Goal: Transaction & Acquisition: Purchase product/service

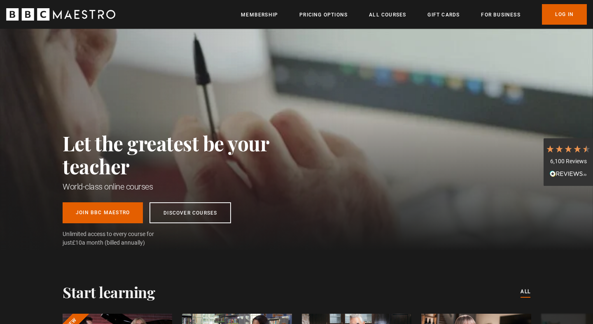
scroll to position [0, 862]
click at [125, 215] on link "Join BBC Maestro" at bounding box center [103, 211] width 80 height 21
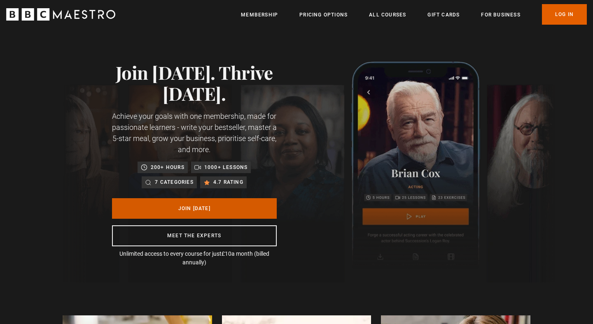
click at [200, 212] on link "Join Today" at bounding box center [194, 208] width 165 height 21
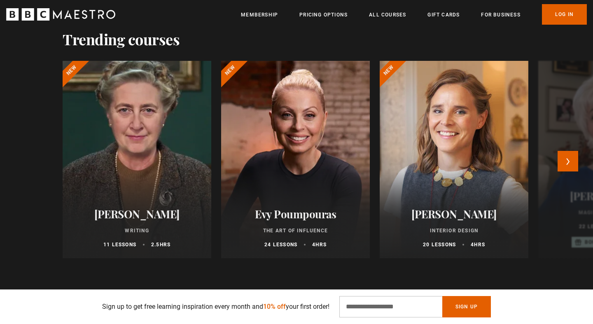
scroll to position [513, 0]
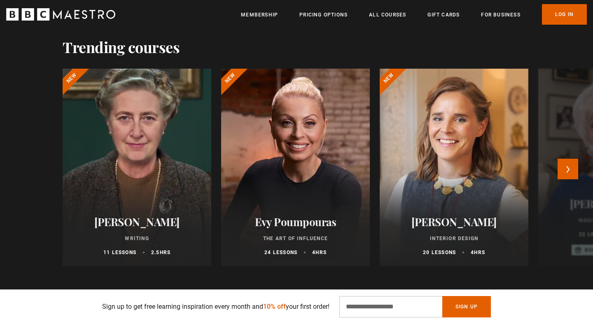
click at [155, 155] on div at bounding box center [136, 167] width 163 height 217
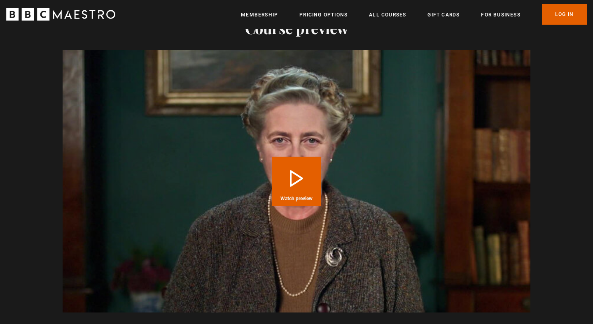
scroll to position [836, 0]
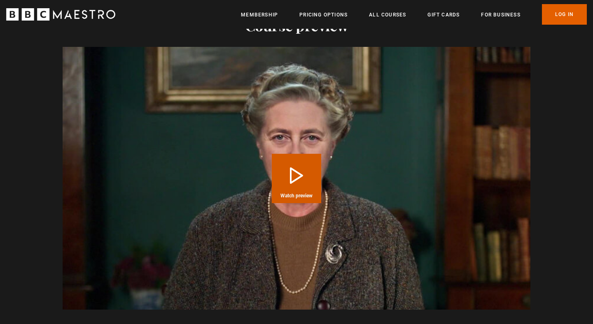
click at [298, 172] on button "Play Course overview for Writing with [PERSON_NAME] Watch preview" at bounding box center [296, 178] width 49 height 49
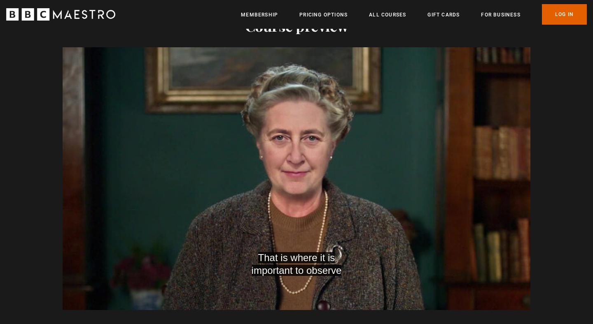
scroll to position [0, 431]
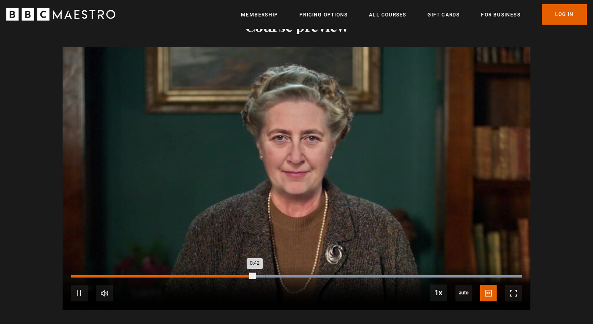
click at [265, 275] on div "0:44" at bounding box center [265, 276] width 1 height 2
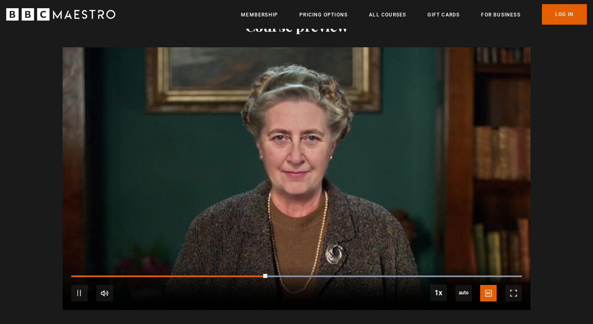
click at [279, 267] on div "10s Skip Back 10 seconds Pause 10s Skip Forward 10 seconds Loaded : 100.00% 0:4…" at bounding box center [296, 288] width 467 height 46
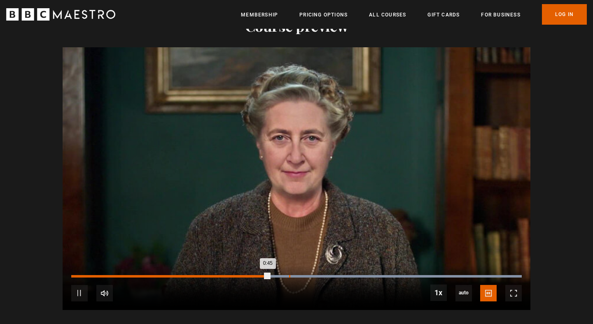
click at [289, 275] on div "0:50" at bounding box center [289, 276] width 1 height 2
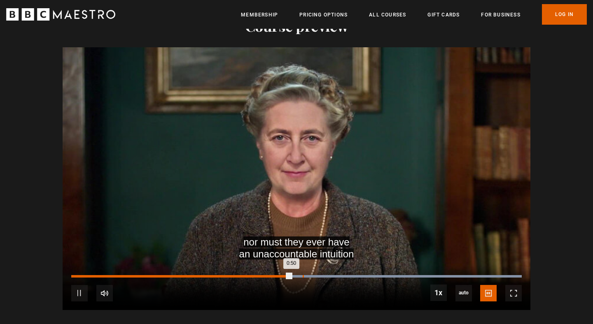
click at [302, 275] on div "0:53" at bounding box center [302, 276] width 1 height 2
click at [323, 275] on div "0:58" at bounding box center [323, 276] width 1 height 2
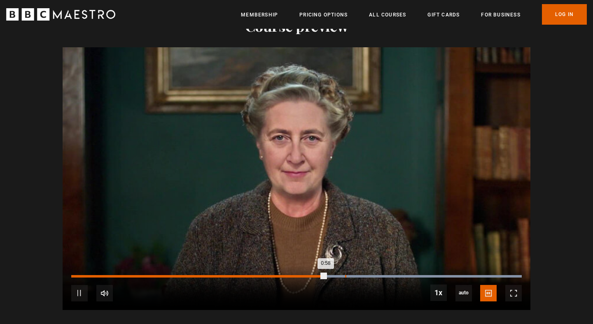
scroll to position [0, 539]
click at [345, 275] on div "1:03" at bounding box center [345, 276] width 1 height 2
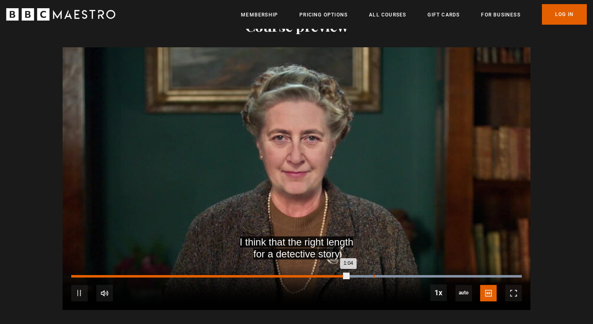
click at [373, 275] on div "1:09" at bounding box center [373, 276] width 1 height 2
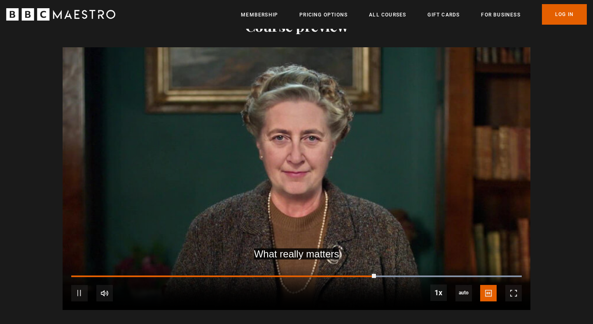
click at [393, 266] on div "10s Skip Back 10 seconds Pause 10s Skip Forward 10 seconds Loaded : 100.00% 1:1…" at bounding box center [296, 288] width 467 height 46
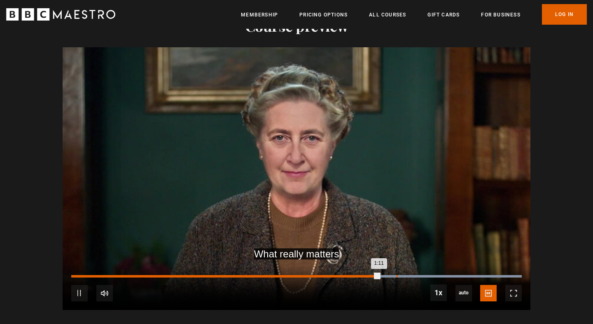
click at [396, 275] on div "1:15" at bounding box center [396, 276] width 1 height 2
click at [410, 275] on div "1:18" at bounding box center [410, 276] width 1 height 2
click at [427, 275] on div "1:22" at bounding box center [427, 276] width 1 height 2
click at [440, 275] on div "1:25" at bounding box center [440, 276] width 1 height 2
click at [456, 275] on div "1:29" at bounding box center [456, 276] width 1 height 2
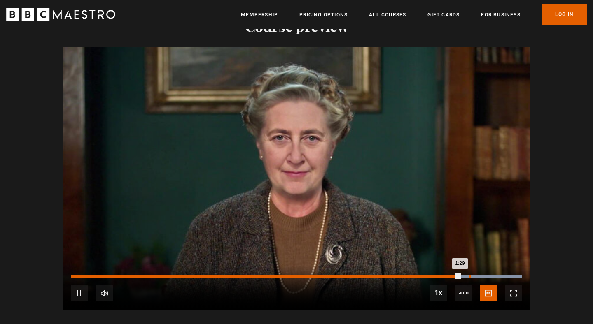
click at [469, 275] on div "1:32" at bounding box center [469, 276] width 1 height 2
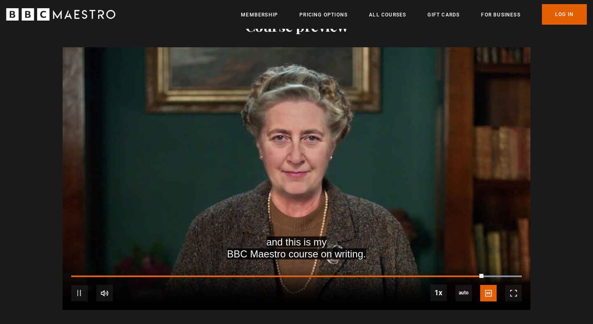
scroll to position [0, 647]
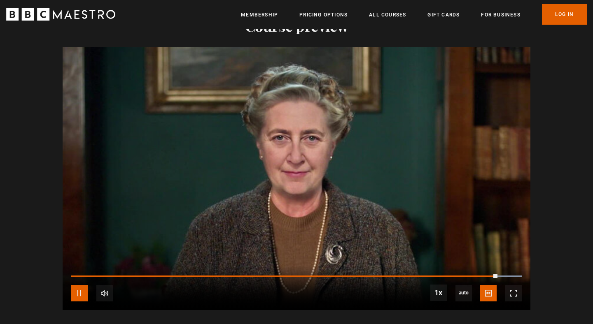
click at [81, 286] on span "Video Player" at bounding box center [79, 293] width 16 height 16
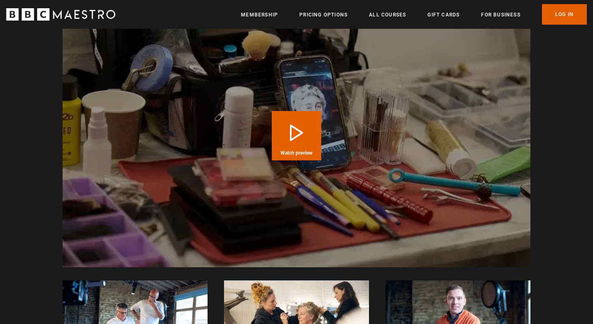
scroll to position [1629, 0]
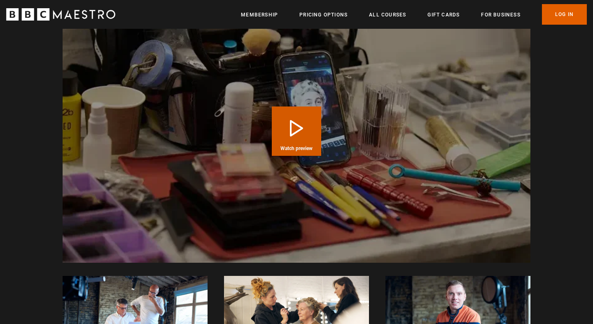
click at [260, 142] on video "Video Player" at bounding box center [296, 131] width 467 height 263
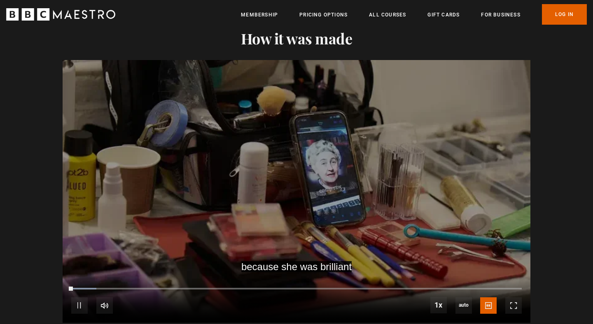
scroll to position [1570, 0]
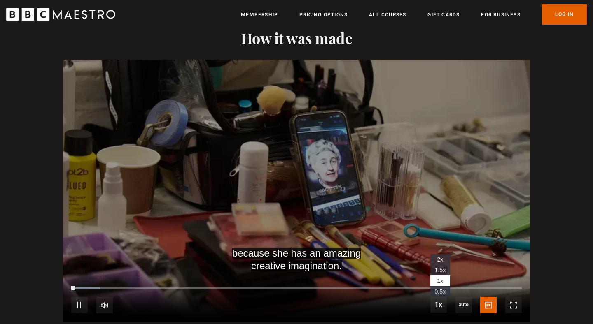
click at [441, 267] on span "1.5x" at bounding box center [439, 270] width 11 height 7
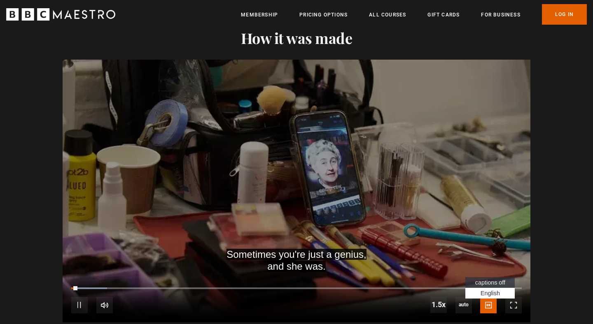
click at [495, 279] on span "captions off" at bounding box center [490, 282] width 30 height 7
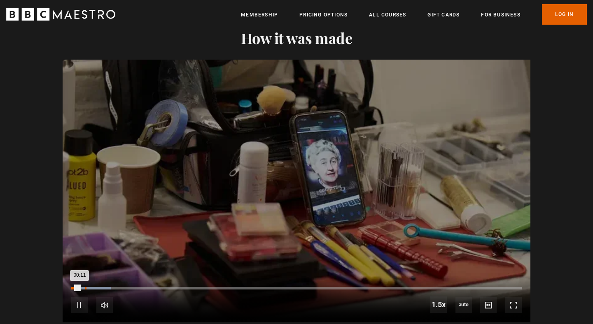
click at [85, 287] on div "00:19" at bounding box center [85, 288] width 1 height 2
click at [96, 287] on div "00:34" at bounding box center [96, 288] width 1 height 2
click at [433, 276] on li "1x" at bounding box center [440, 281] width 20 height 11
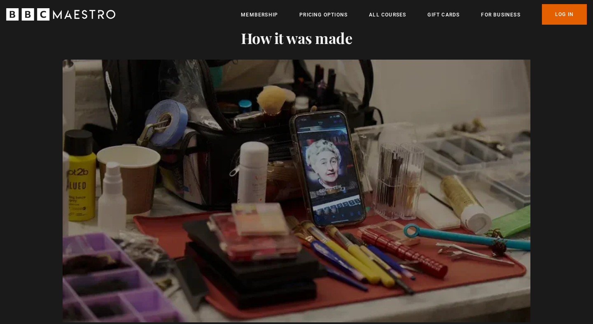
scroll to position [0, 970]
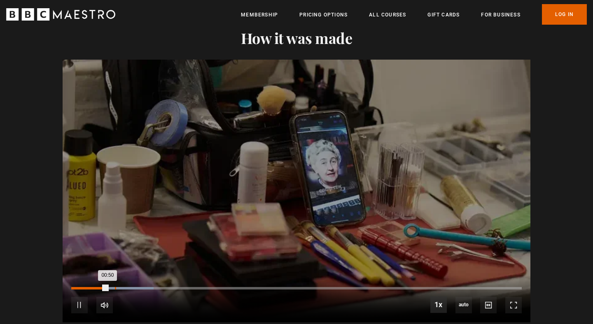
click at [115, 287] on div "01:00" at bounding box center [115, 288] width 1 height 2
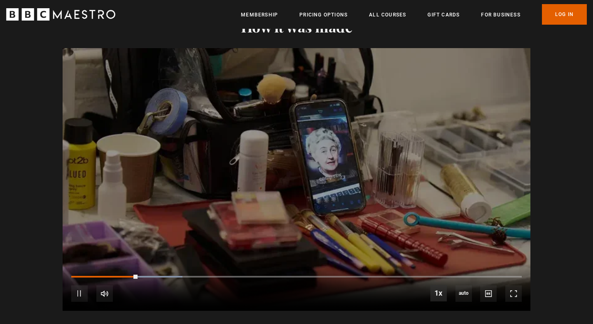
scroll to position [0, 1402]
click at [143, 276] on div "01:39" at bounding box center [143, 277] width 1 height 2
click at [150, 276] on div "01:50" at bounding box center [150, 277] width 1 height 2
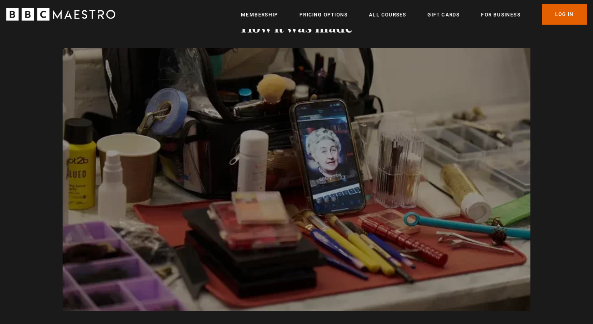
scroll to position [0, 0]
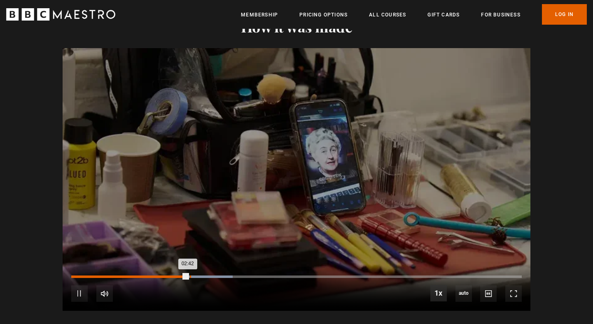
click at [190, 276] on div "02:45" at bounding box center [190, 277] width 1 height 2
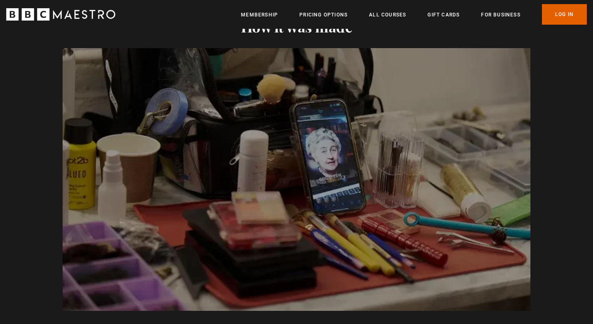
scroll to position [0, 216]
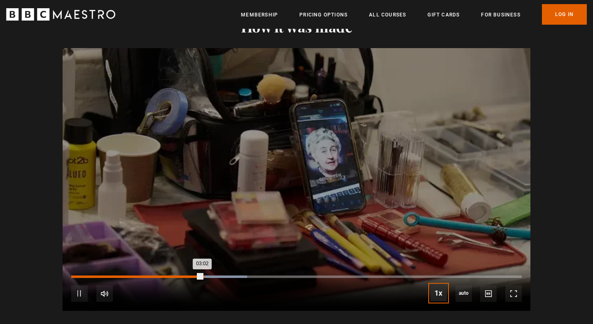
click at [202, 276] on div "03:02" at bounding box center [136, 277] width 131 height 2
click at [208, 276] on div "03:10" at bounding box center [208, 277] width 1 height 2
click at [216, 276] on div "03:22" at bounding box center [216, 277] width 1 height 2
click at [219, 276] on div "03:26" at bounding box center [219, 277] width 1 height 2
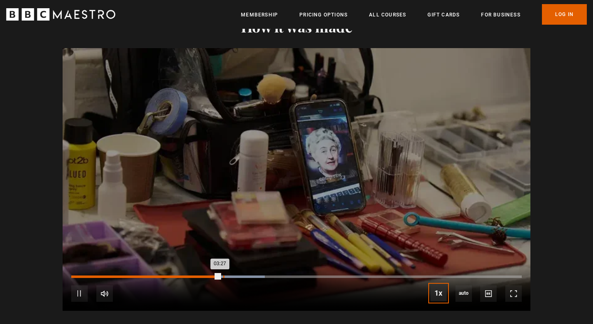
click at [223, 276] on div "03:31" at bounding box center [223, 277] width 1 height 2
click at [228, 276] on div "03:38" at bounding box center [228, 277] width 1 height 2
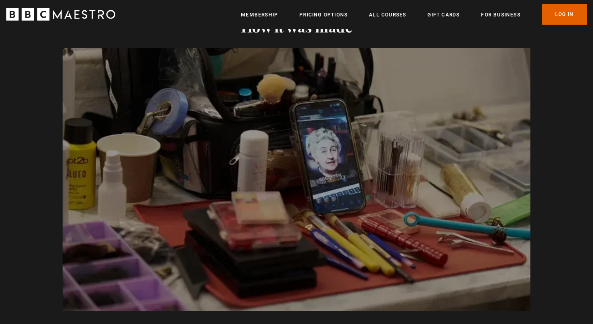
scroll to position [0, 539]
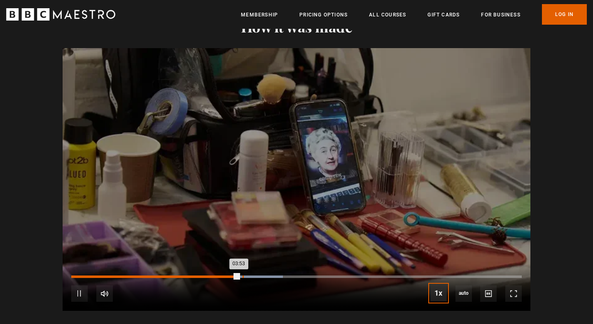
click at [242, 276] on div "03:58" at bounding box center [242, 277] width 1 height 2
click at [248, 276] on div "04:06" at bounding box center [248, 277] width 1 height 2
click at [256, 276] on div "04:17" at bounding box center [256, 277] width 1 height 2
click at [262, 276] on div "04:26" at bounding box center [262, 277] width 1 height 2
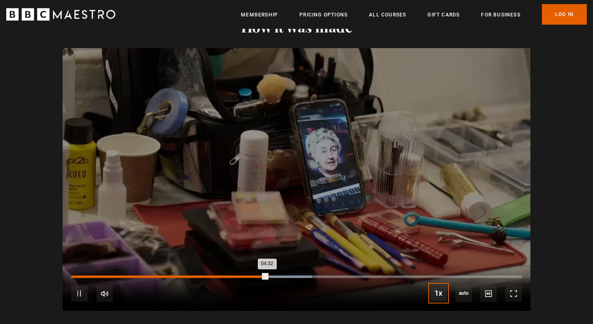
scroll to position [0, 755]
click at [270, 276] on div "04:37" at bounding box center [270, 277] width 1 height 2
click at [274, 276] on div "04:43" at bounding box center [274, 277] width 1 height 2
click at [279, 276] on div "04:49" at bounding box center [279, 277] width 1 height 2
click at [283, 276] on div "04:55" at bounding box center [283, 277] width 1 height 2
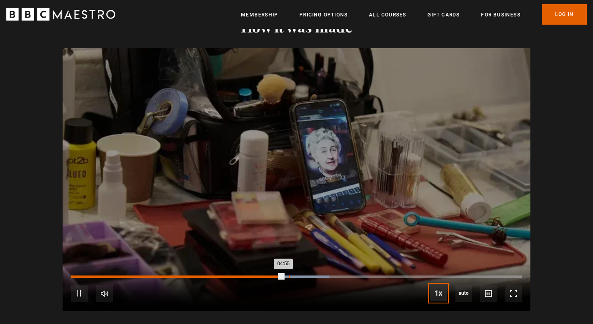
click at [288, 276] on div "05:03" at bounding box center [288, 277] width 1 height 2
click at [297, 276] on div "05:14" at bounding box center [297, 277] width 1 height 2
click at [307, 276] on div "05:28" at bounding box center [307, 277] width 1 height 2
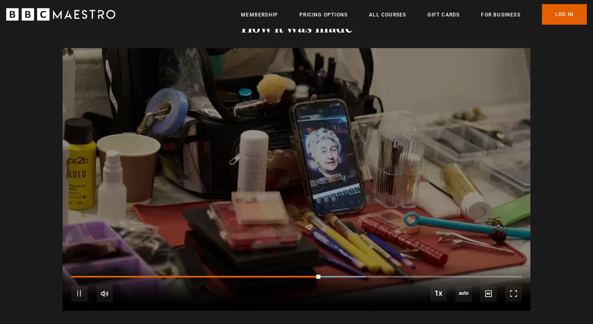
click at [323, 270] on div "10s Skip Back 10 seconds Pause 10s Skip Forward 10 seconds Loaded : 65.29% 05:5…" at bounding box center [296, 288] width 467 height 46
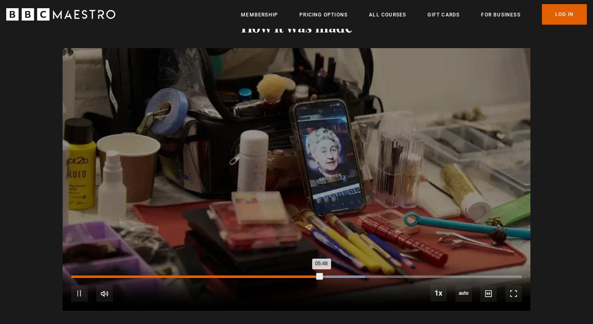
click at [323, 276] on div "Progress Bar" at bounding box center [332, 277] width 65 height 2
click at [329, 276] on div "05:59" at bounding box center [329, 277] width 1 height 2
click at [334, 276] on div "Progress Bar" at bounding box center [343, 277] width 65 height 2
click at [345, 276] on div "06:21" at bounding box center [345, 277] width 1 height 2
click at [355, 276] on div "06:35" at bounding box center [355, 277] width 1 height 2
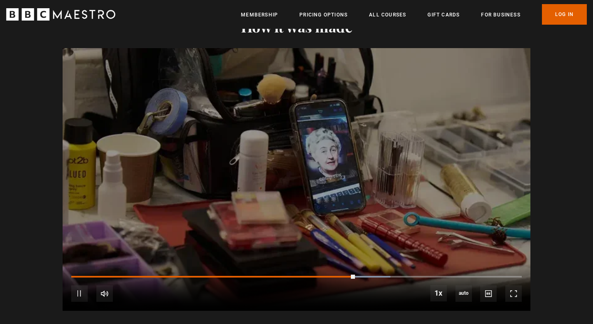
scroll to position [0, 1186]
click at [369, 267] on div "10s Skip Back 10 seconds Pause 10s Skip Forward 10 seconds Loaded : 71.66% 06:3…" at bounding box center [296, 288] width 467 height 46
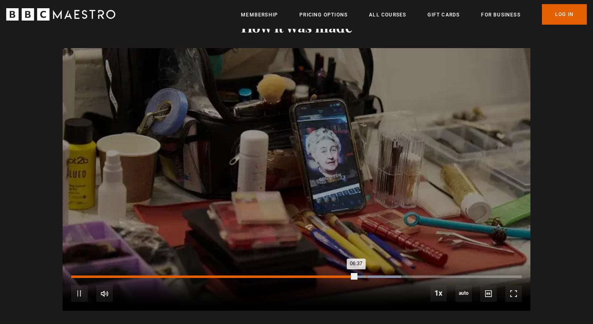
click at [365, 276] on div "Progress Bar" at bounding box center [369, 277] width 65 height 2
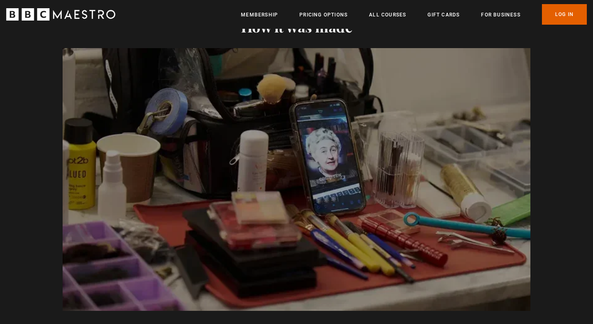
scroll to position [0, 1294]
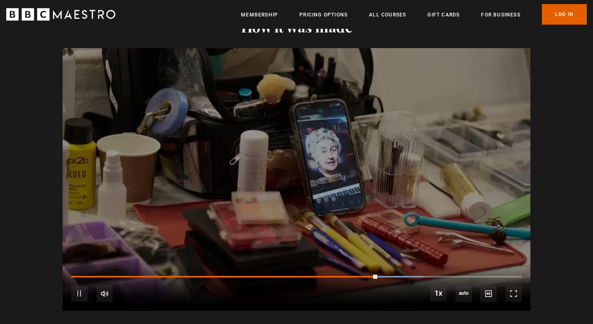
click at [378, 268] on div "10s Skip Back 10 seconds Pause 10s Skip Forward 10 seconds Loaded : 78.03% 07:0…" at bounding box center [296, 288] width 467 height 46
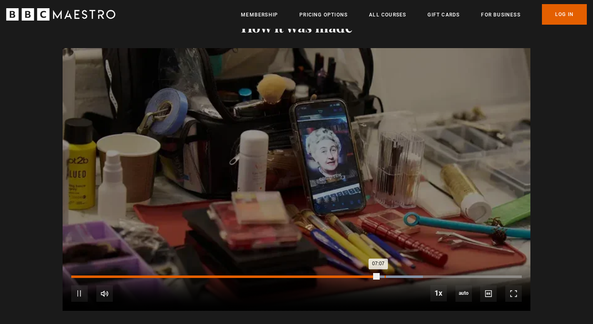
click at [384, 276] on div "07:16" at bounding box center [384, 277] width 1 height 2
click at [393, 276] on div "07:28" at bounding box center [393, 277] width 1 height 2
click at [400, 276] on div "07:38" at bounding box center [400, 277] width 1 height 2
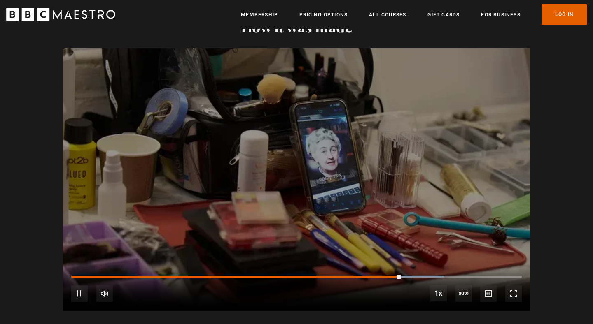
click at [409, 267] on div "10s Skip Back 10 seconds Pause 10s Skip Forward 10 seconds Loaded : 82.80% 07:5…" at bounding box center [296, 288] width 467 height 46
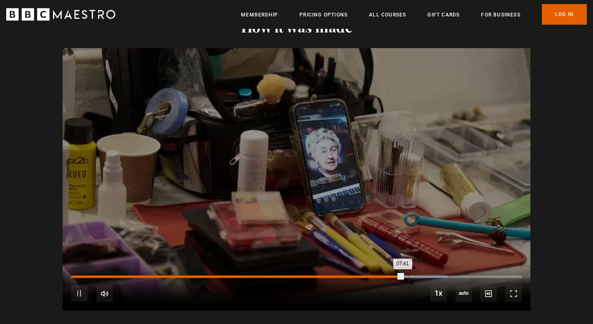
click at [408, 276] on div "07:49" at bounding box center [408, 277] width 1 height 2
click at [418, 276] on div "08:03" at bounding box center [418, 277] width 1 height 2
click at [430, 276] on div "08:20" at bounding box center [430, 277] width 1 height 2
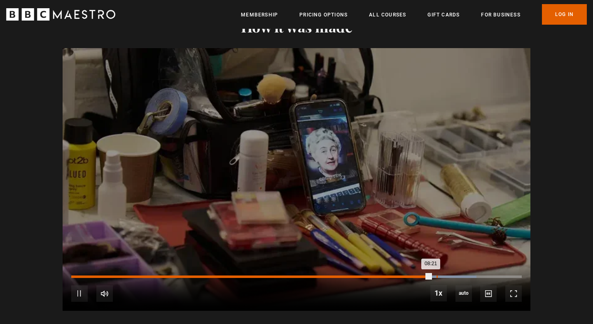
click at [436, 276] on div "08:29" at bounding box center [436, 277] width 1 height 2
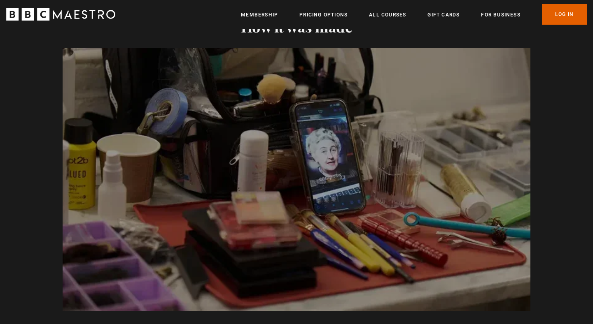
scroll to position [0, 323]
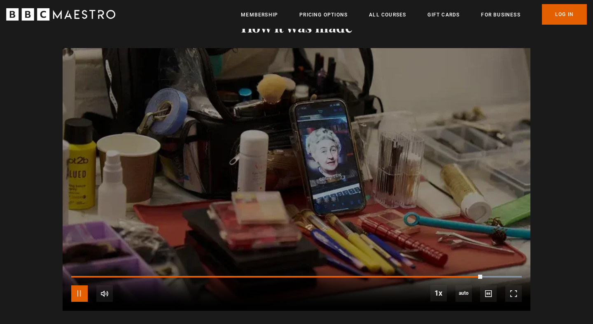
click at [84, 287] on span "Video Player" at bounding box center [79, 294] width 16 height 16
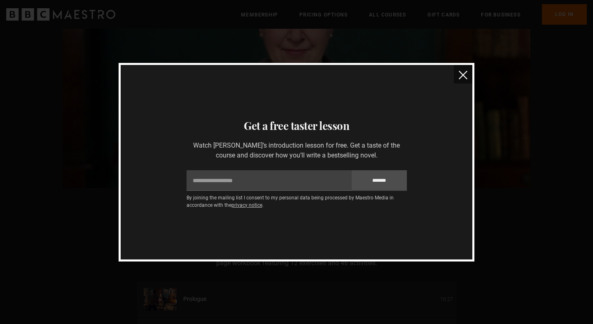
scroll to position [952, 0]
click at [463, 74] on img "close" at bounding box center [462, 75] width 9 height 9
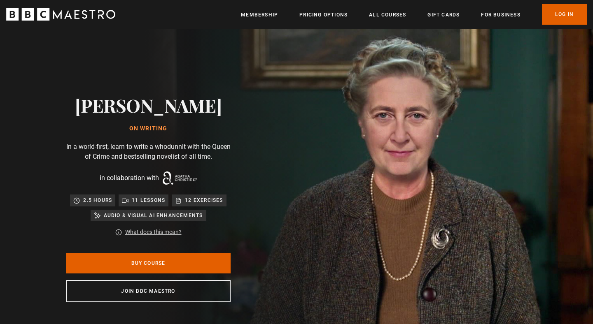
scroll to position [0, 1078]
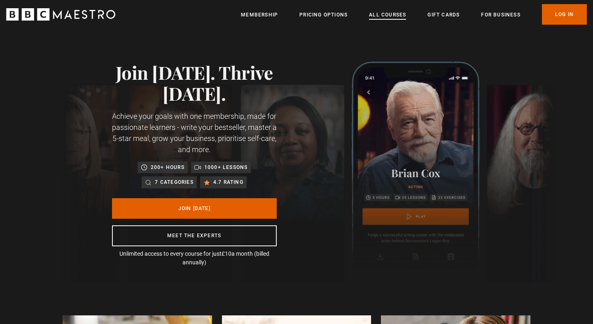
click at [389, 14] on link "All Courses" at bounding box center [387, 15] width 37 height 8
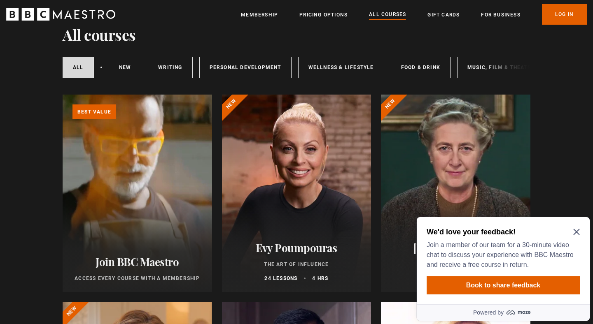
scroll to position [167, 0]
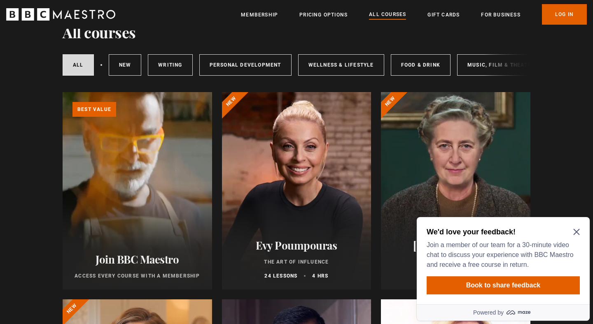
click at [576, 231] on icon "Close Maze Prompt" at bounding box center [576, 232] width 6 height 6
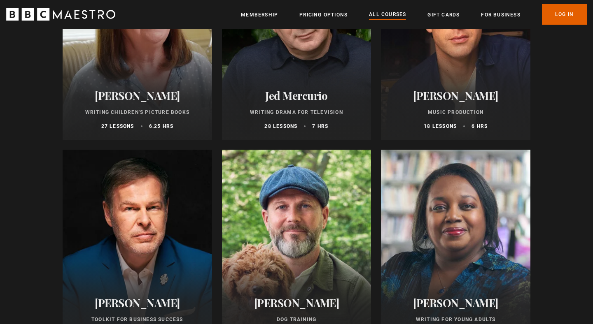
scroll to position [2600, 0]
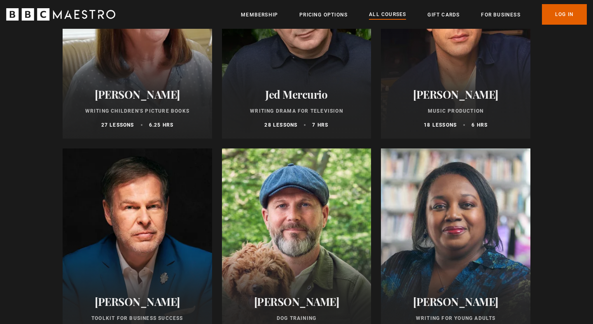
click at [434, 69] on div at bounding box center [455, 40] width 149 height 198
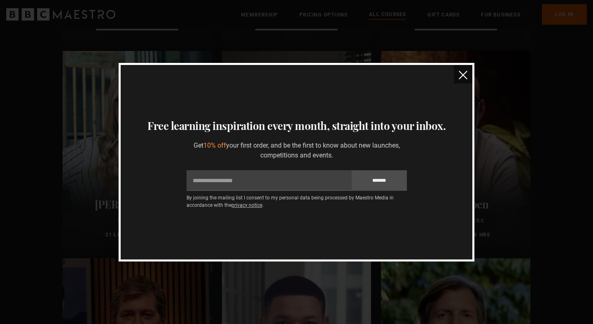
scroll to position [793, 0]
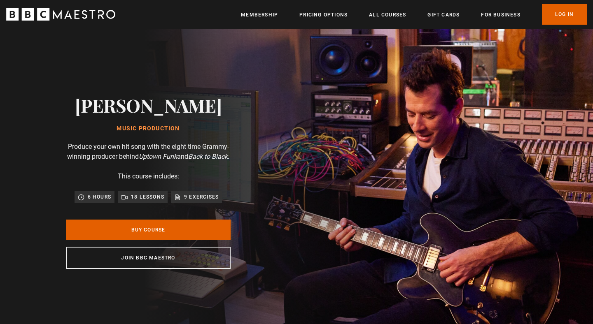
scroll to position [0, 65]
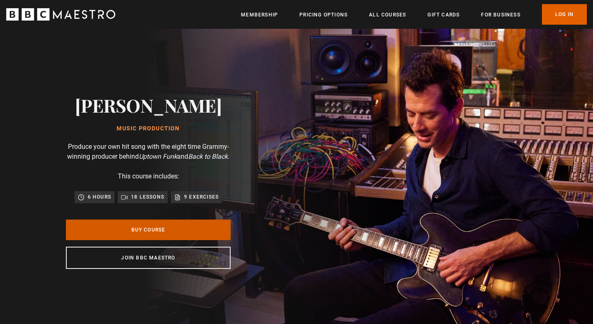
click at [188, 240] on link "Buy Course" at bounding box center [148, 230] width 165 height 21
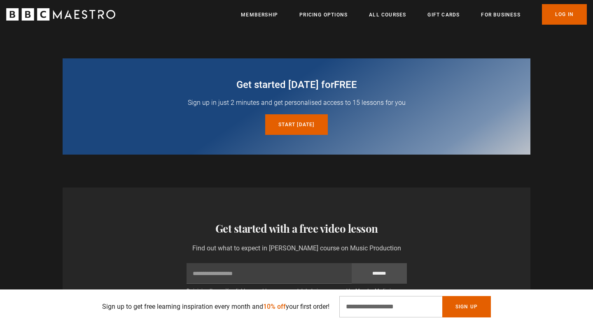
scroll to position [0, 323]
